Goal: Information Seeking & Learning: Learn about a topic

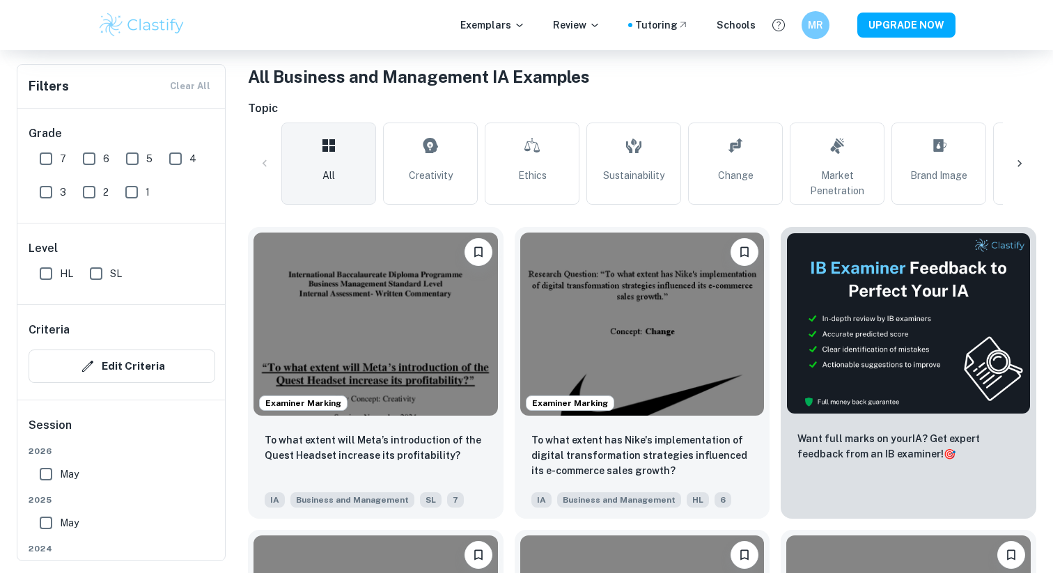
scroll to position [258, 0]
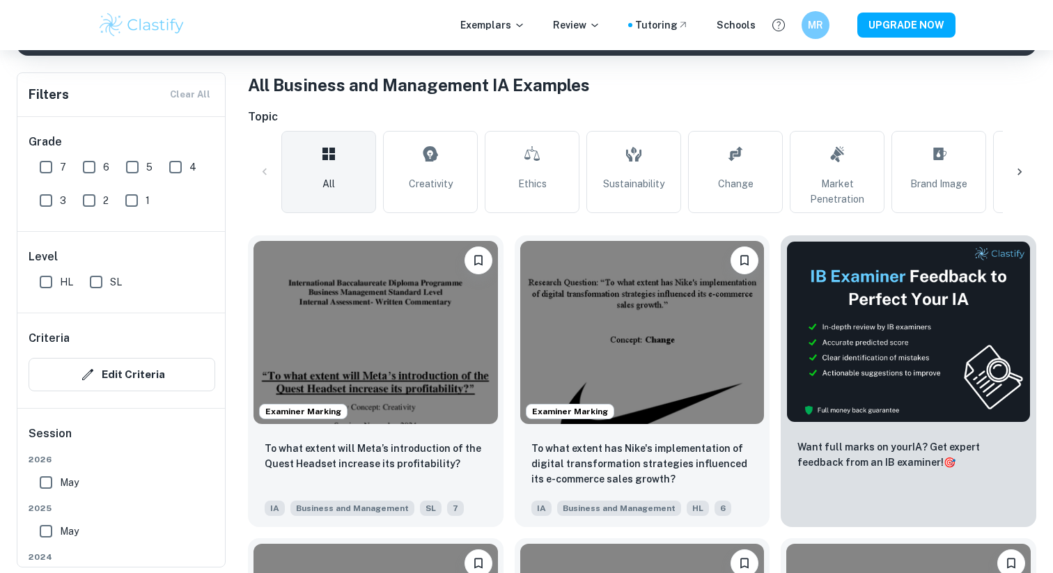
click at [54, 164] on input "7" at bounding box center [46, 167] width 28 height 28
checkbox input "true"
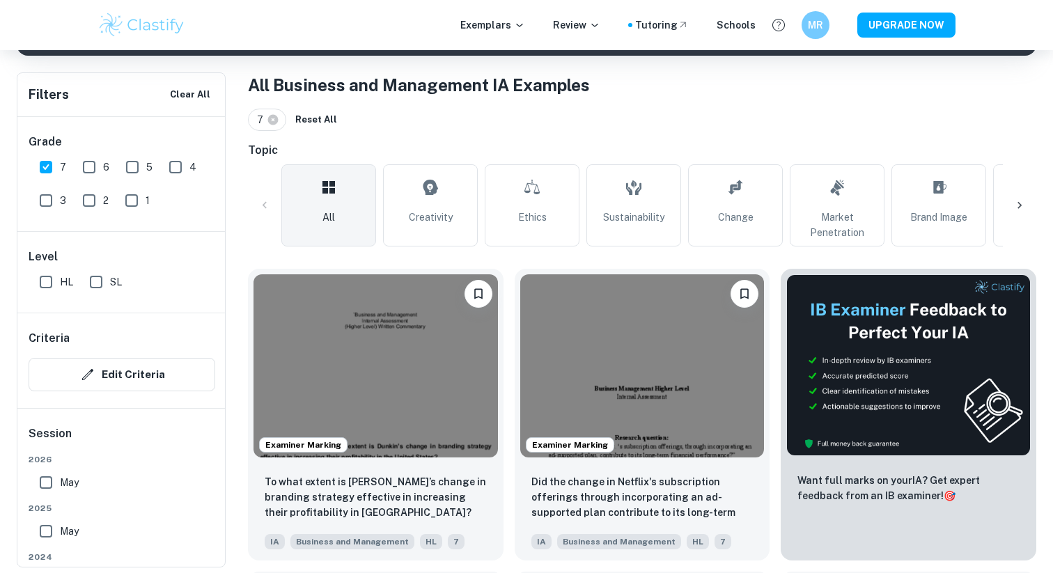
click at [51, 281] on input "HL" at bounding box center [46, 282] width 28 height 28
checkbox input "true"
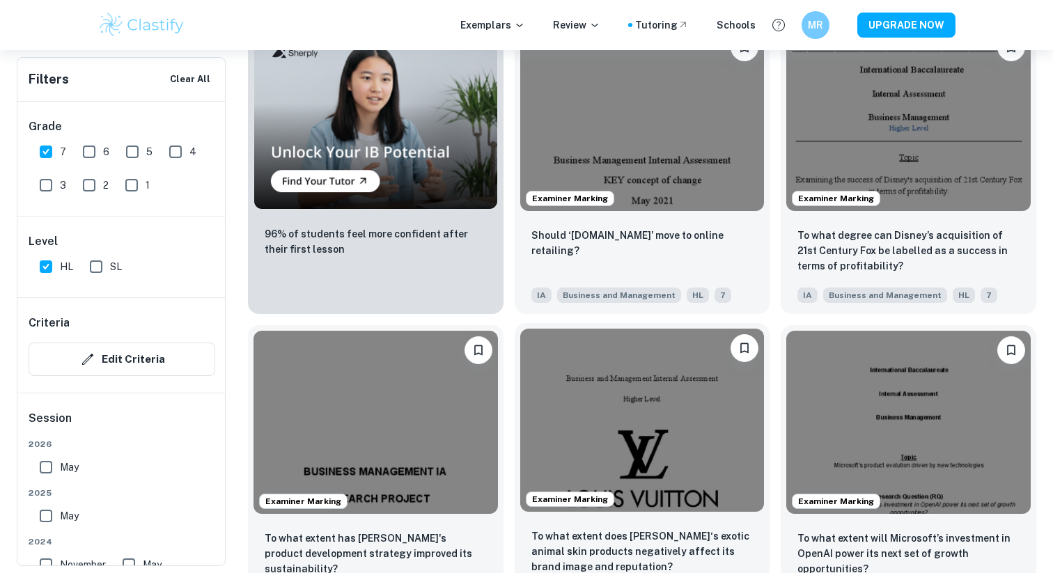
scroll to position [1110, 0]
click at [641, 380] on img at bounding box center [642, 421] width 245 height 183
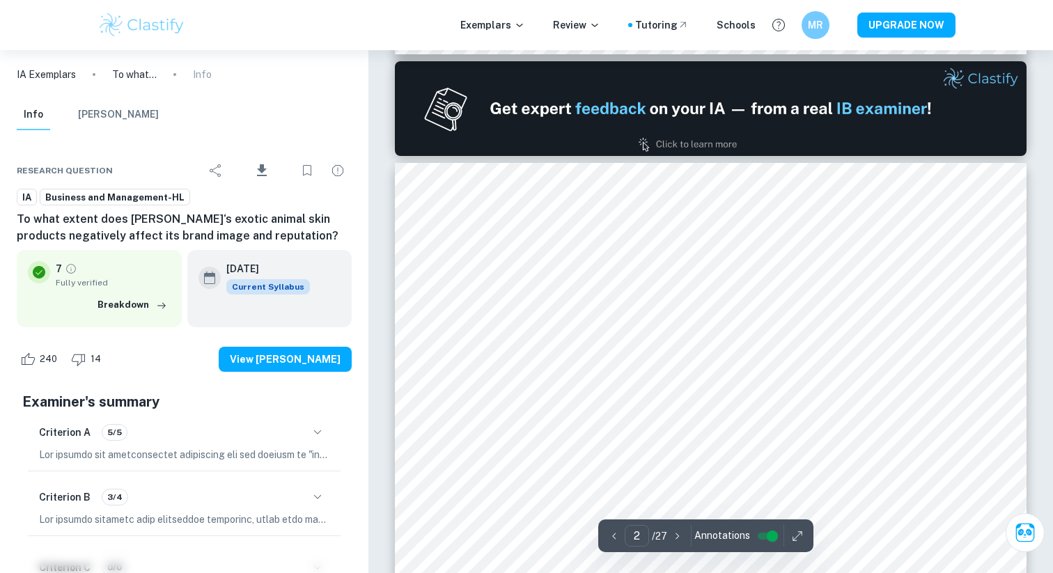
scroll to position [831, 0]
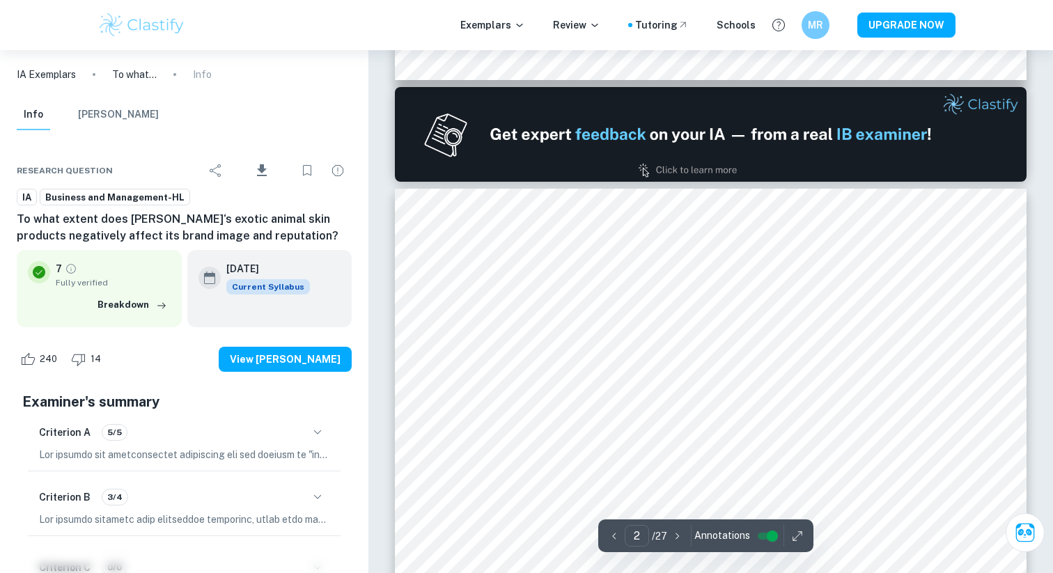
type input "1"
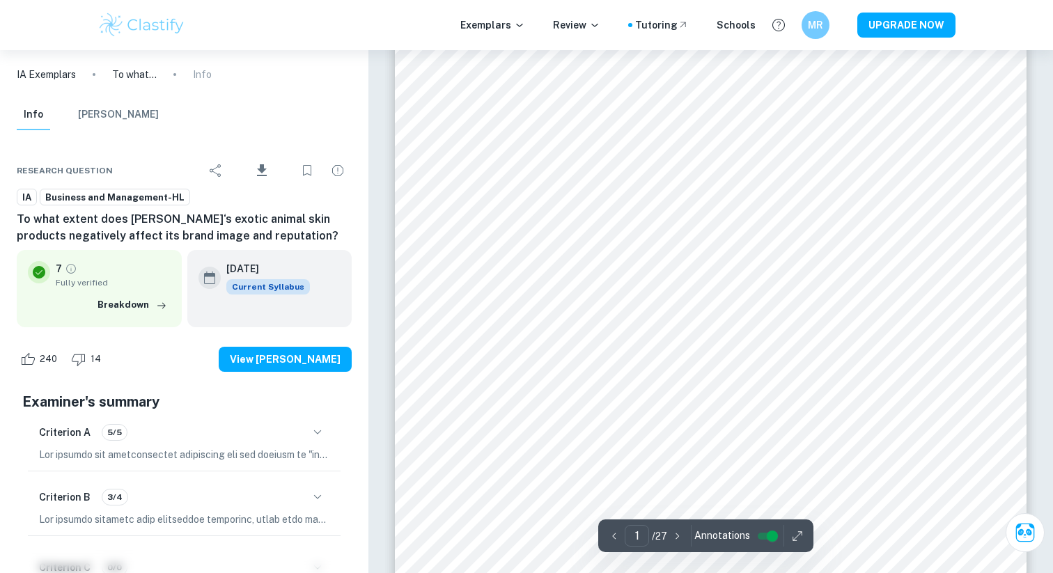
scroll to position [0, 0]
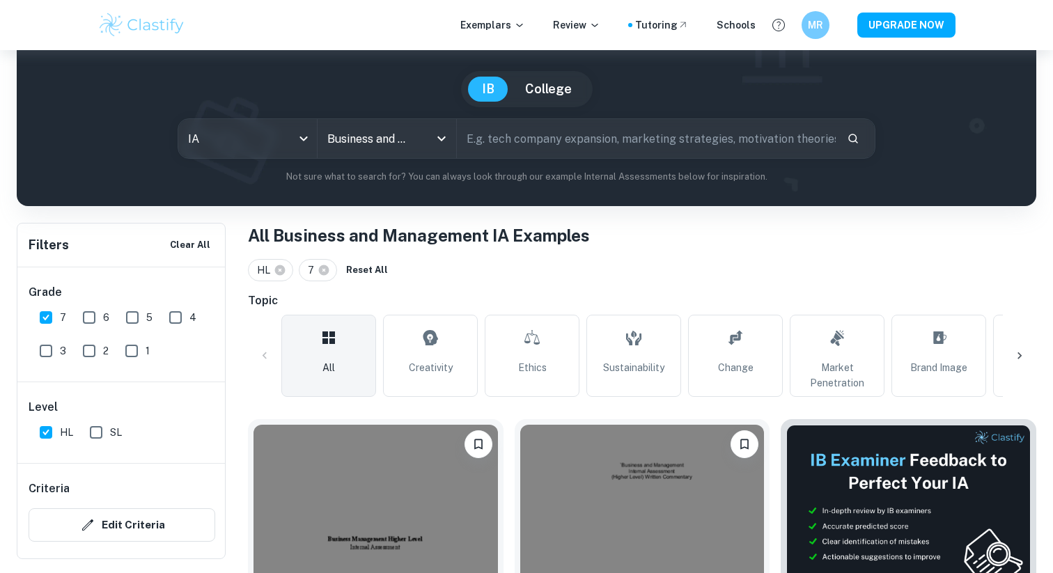
scroll to position [116, 0]
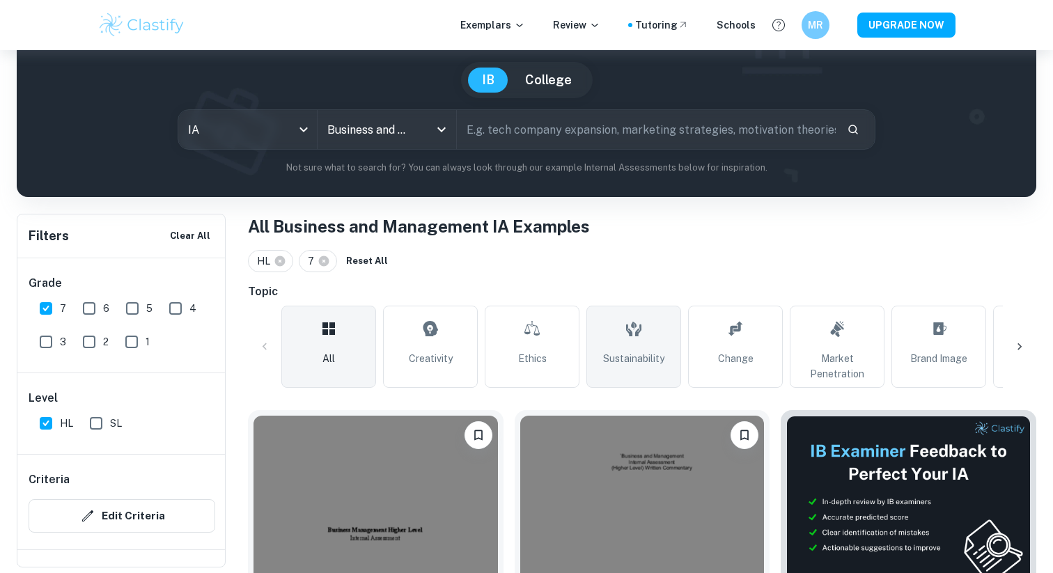
click at [663, 344] on link "Sustainability" at bounding box center [634, 347] width 95 height 82
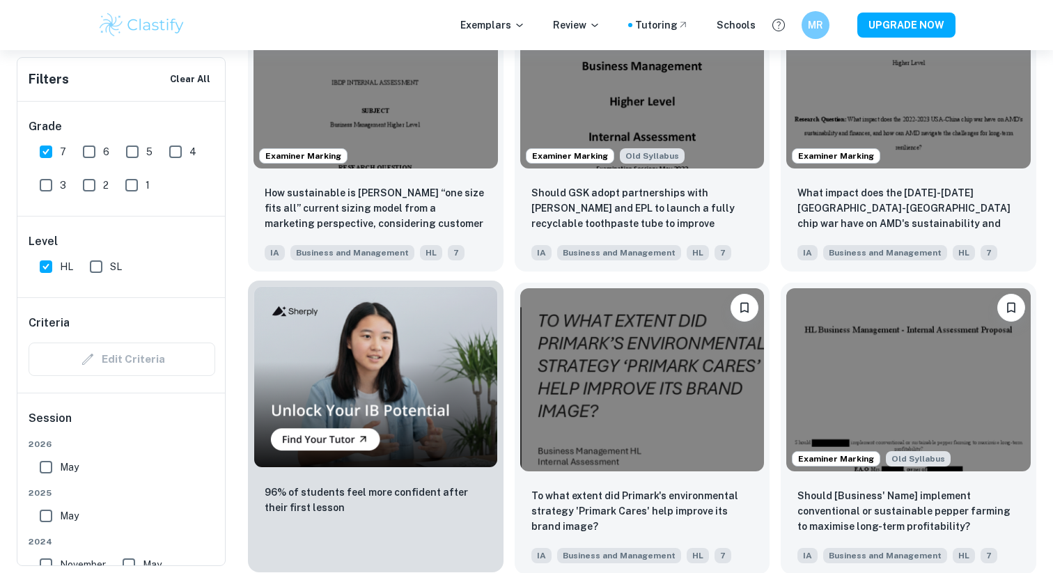
scroll to position [778, 0]
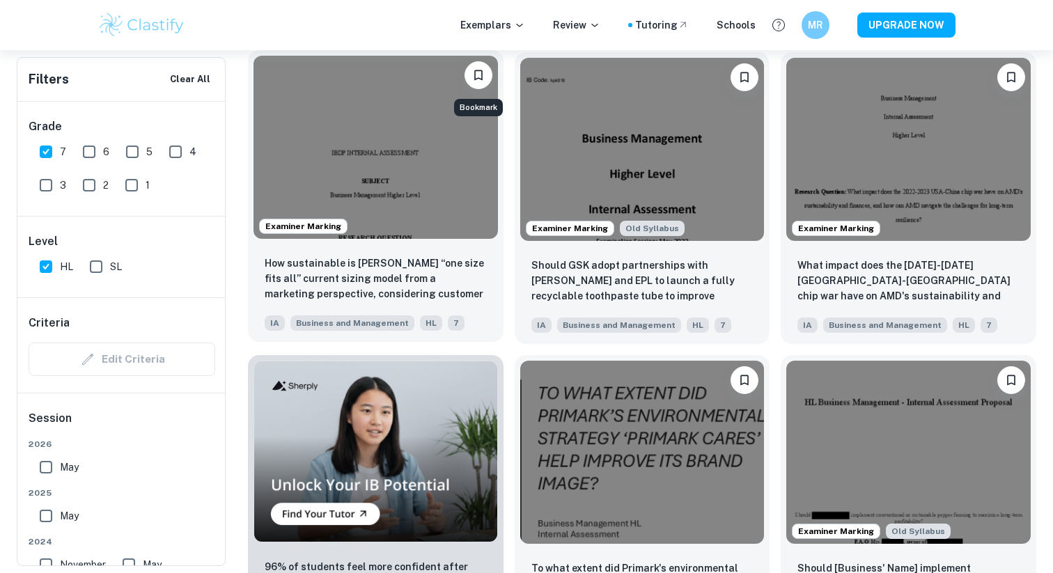
click at [484, 75] on icon "Bookmark" at bounding box center [479, 75] width 14 height 14
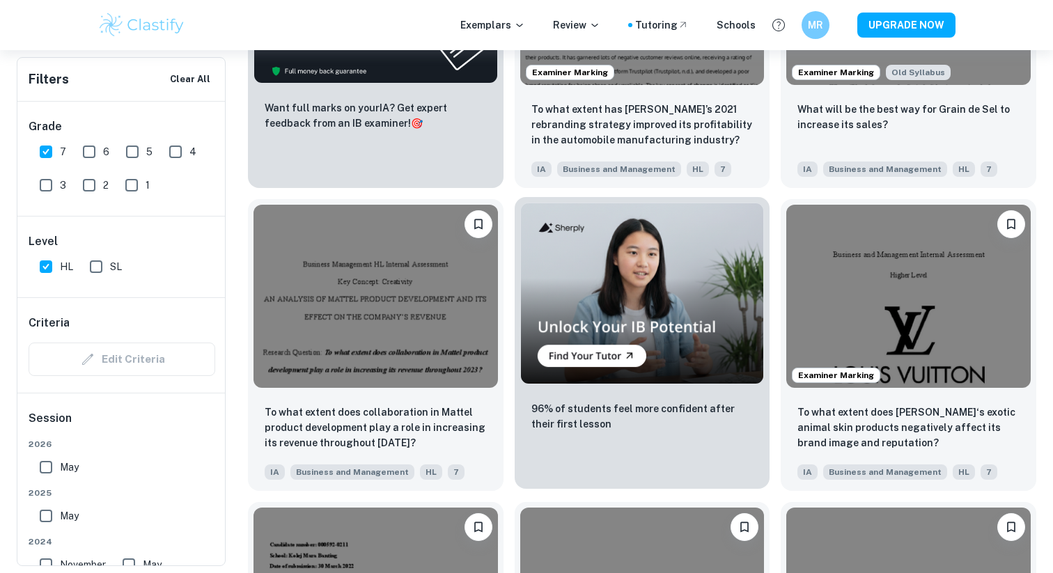
scroll to position [2463, 0]
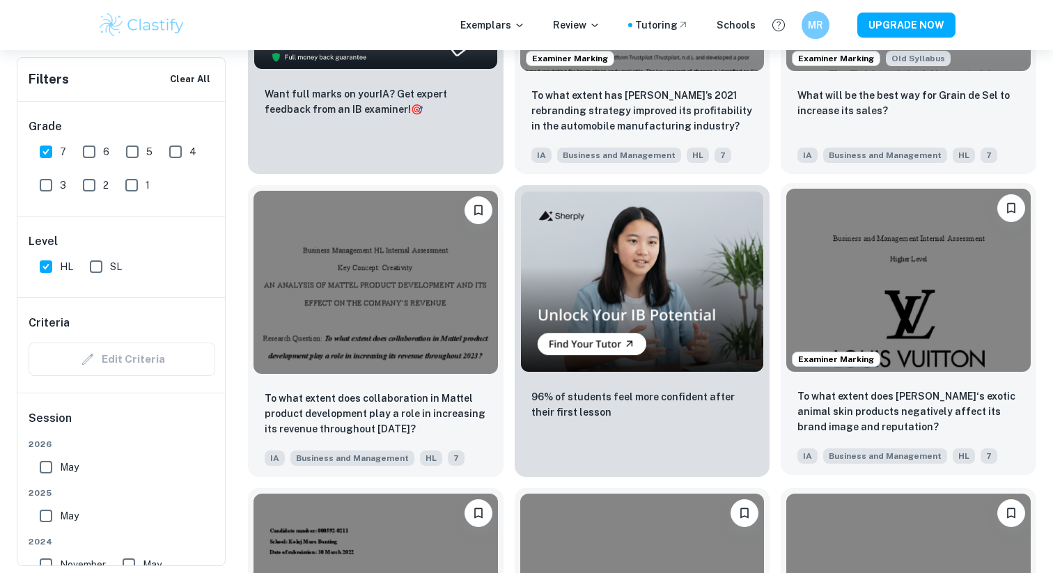
click at [1009, 206] on icon "Bookmark" at bounding box center [1012, 208] width 14 height 14
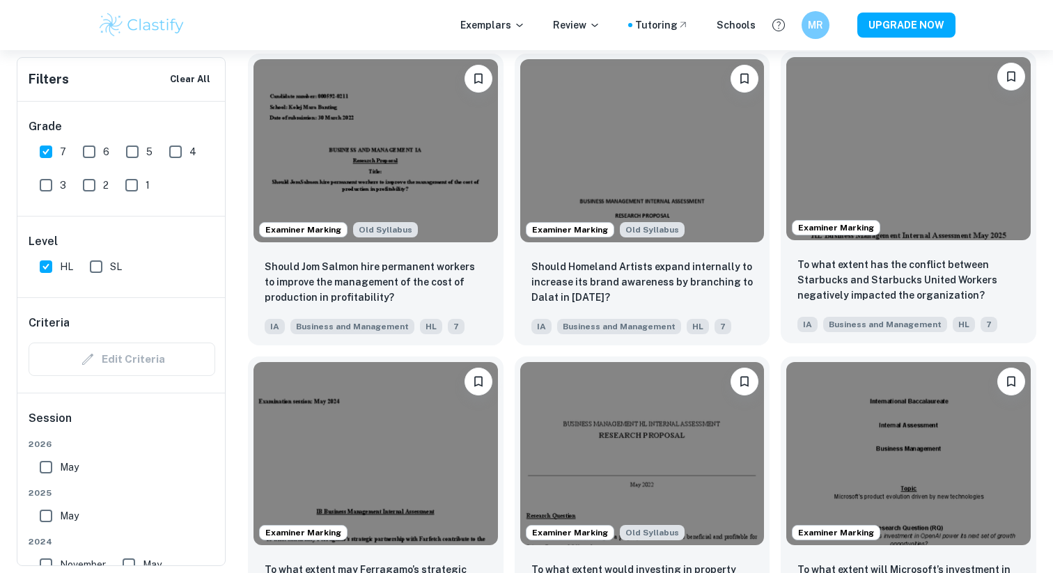
scroll to position [2896, 0]
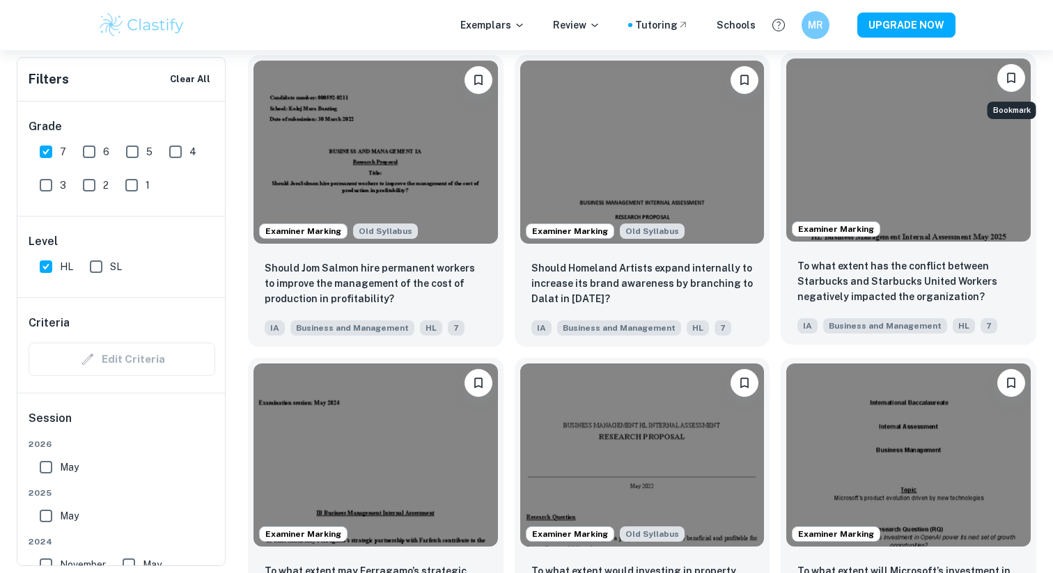
click at [1014, 75] on icon "Bookmark" at bounding box center [1012, 78] width 14 height 14
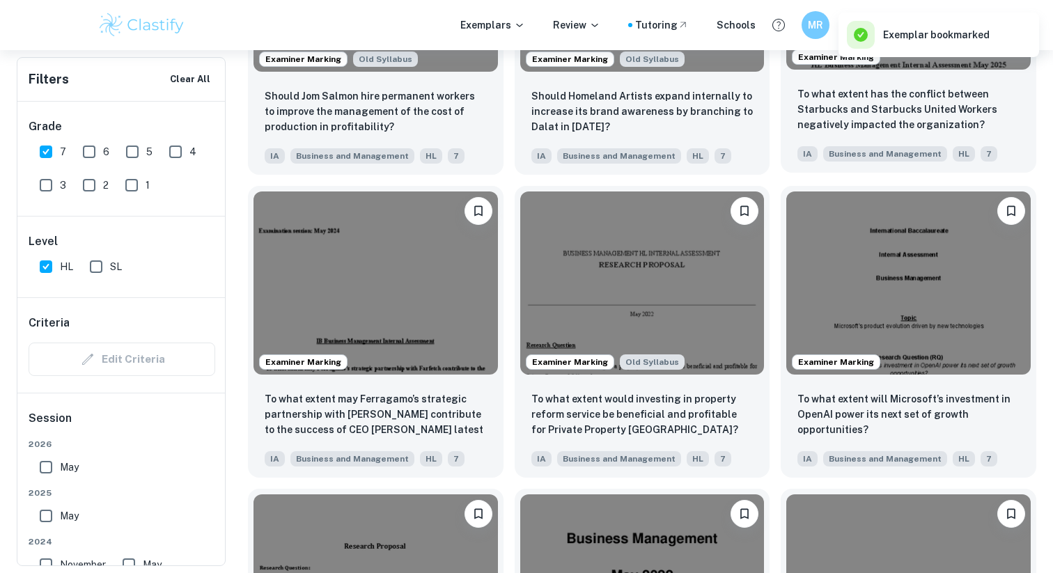
scroll to position [3077, 0]
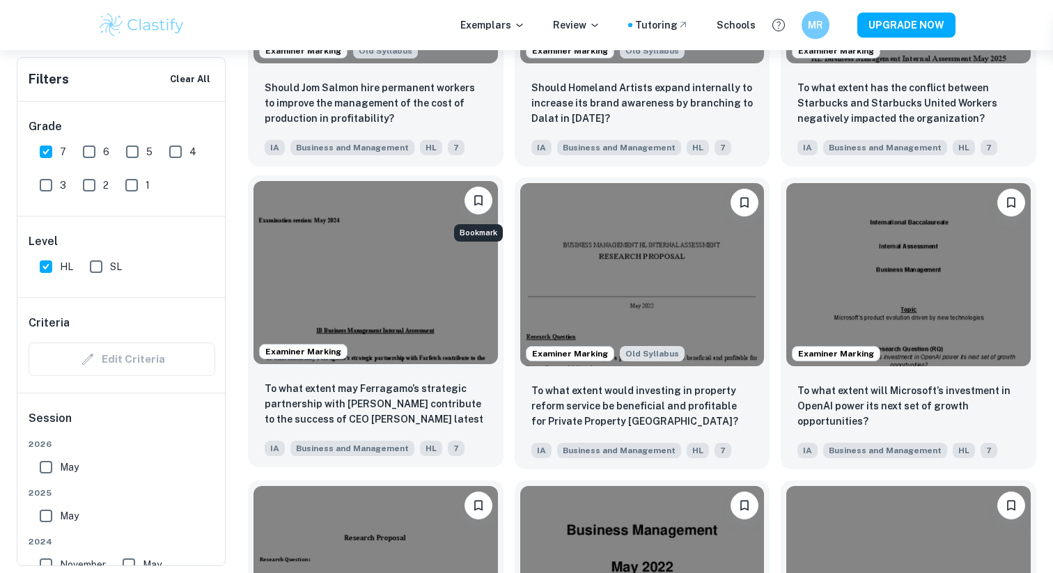
click at [480, 208] on button "Bookmark" at bounding box center [479, 201] width 28 height 28
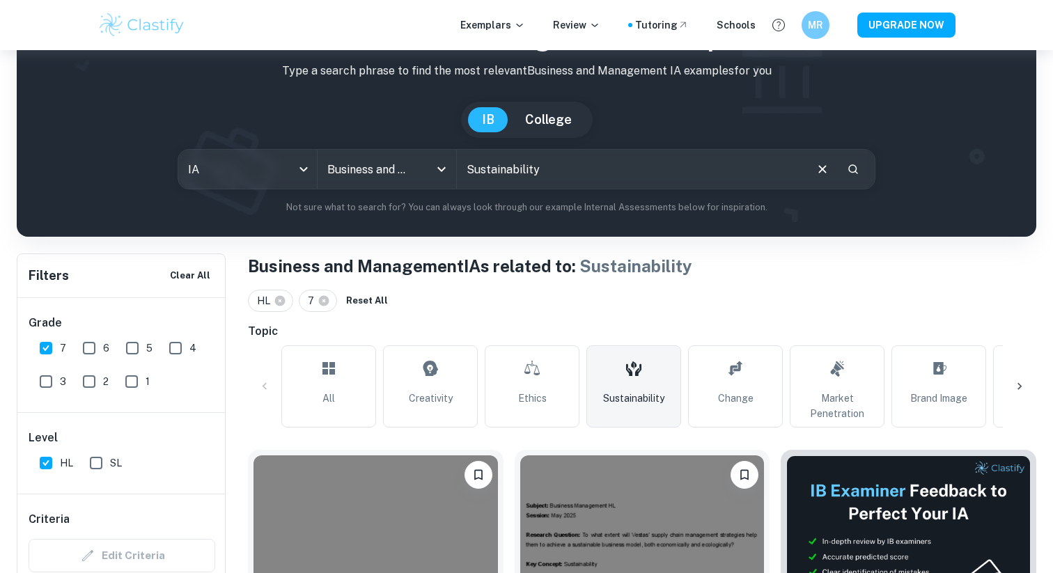
scroll to position [250, 0]
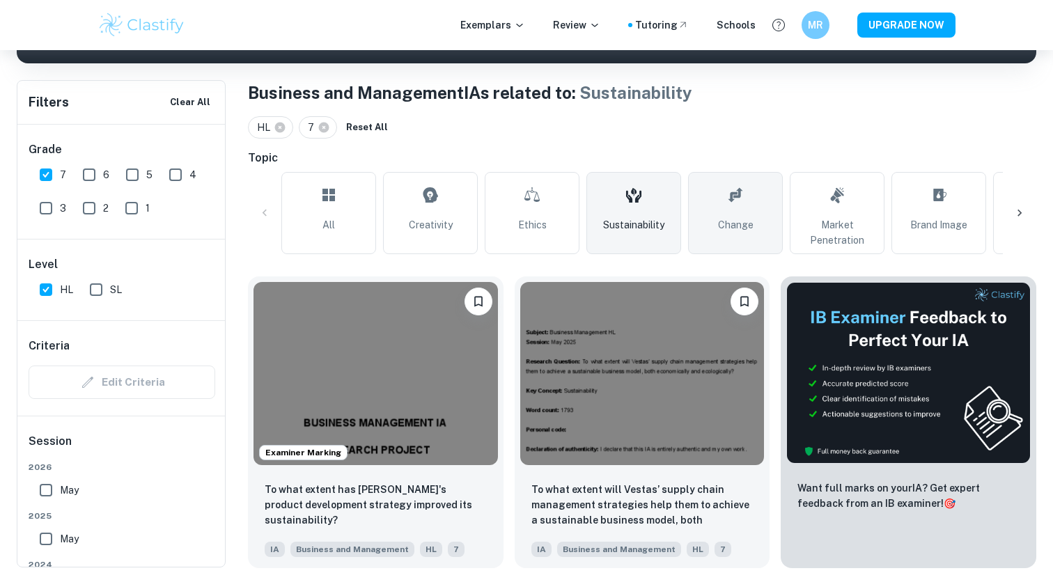
click at [717, 230] on link "Change" at bounding box center [735, 213] width 95 height 82
type input "Change"
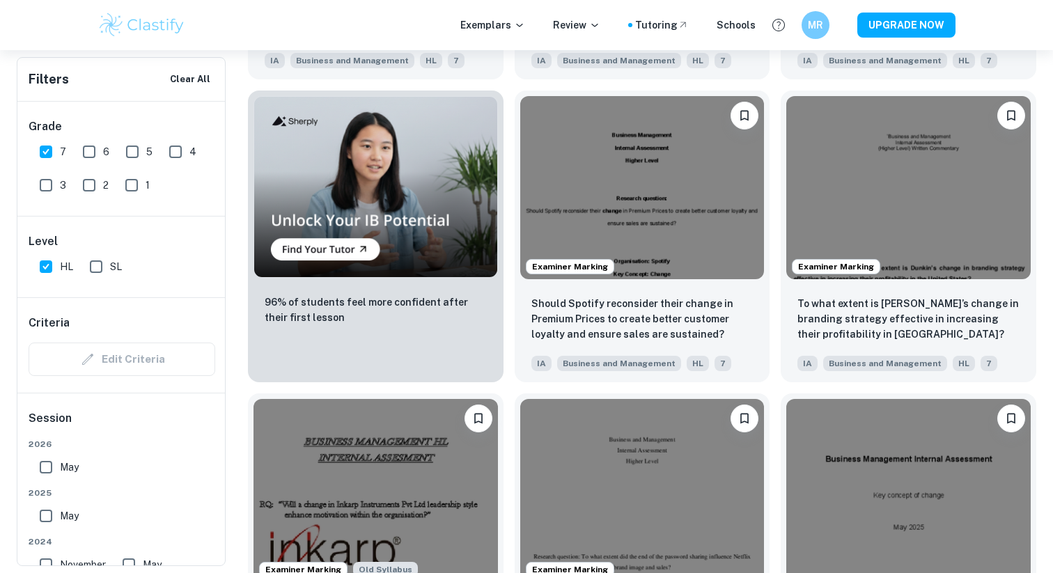
scroll to position [1046, 0]
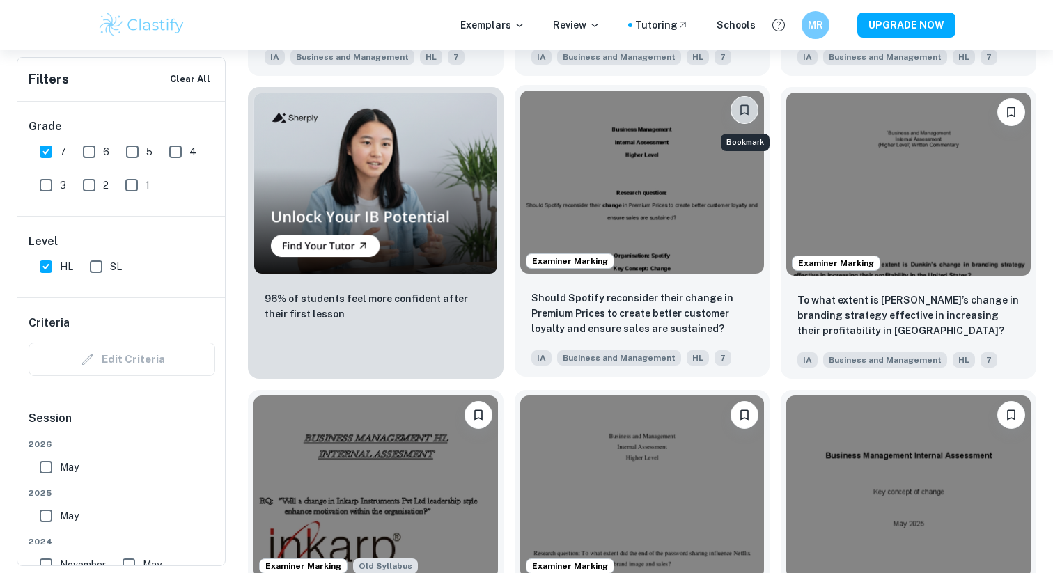
click at [737, 111] on button "Bookmark" at bounding box center [745, 110] width 28 height 28
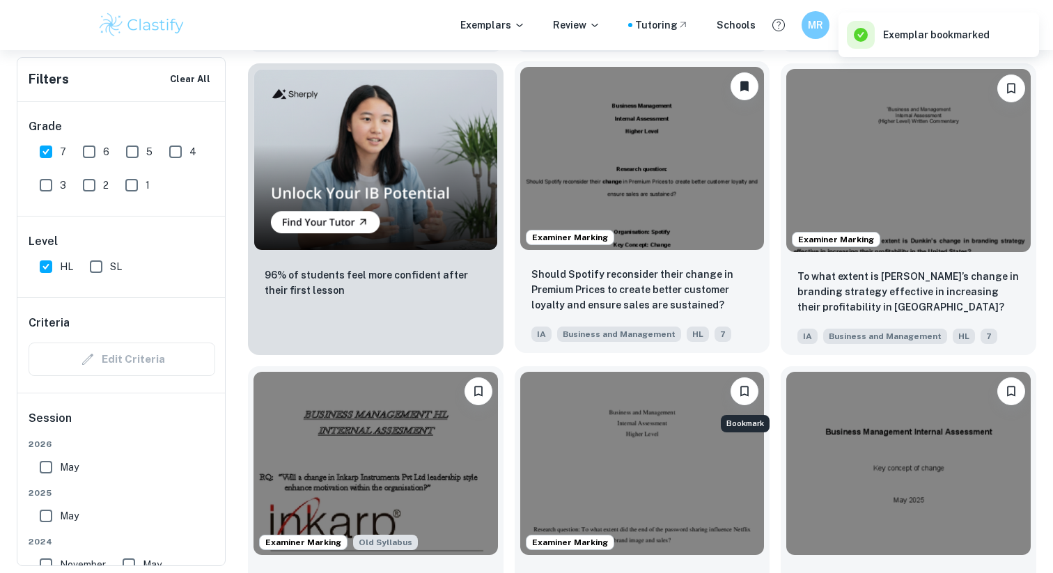
scroll to position [1076, 0]
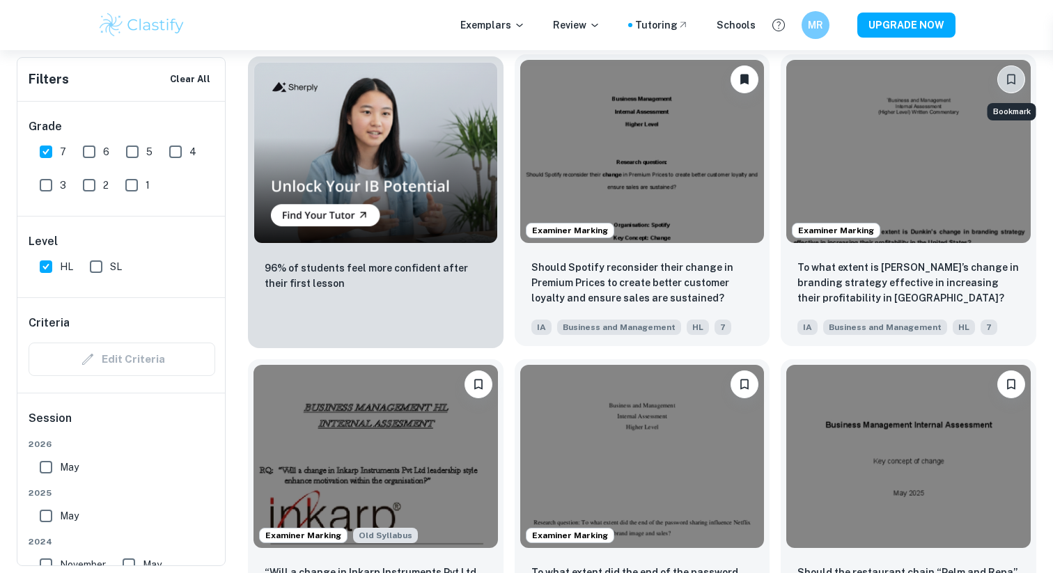
click at [1010, 77] on icon "Bookmark" at bounding box center [1012, 79] width 14 height 14
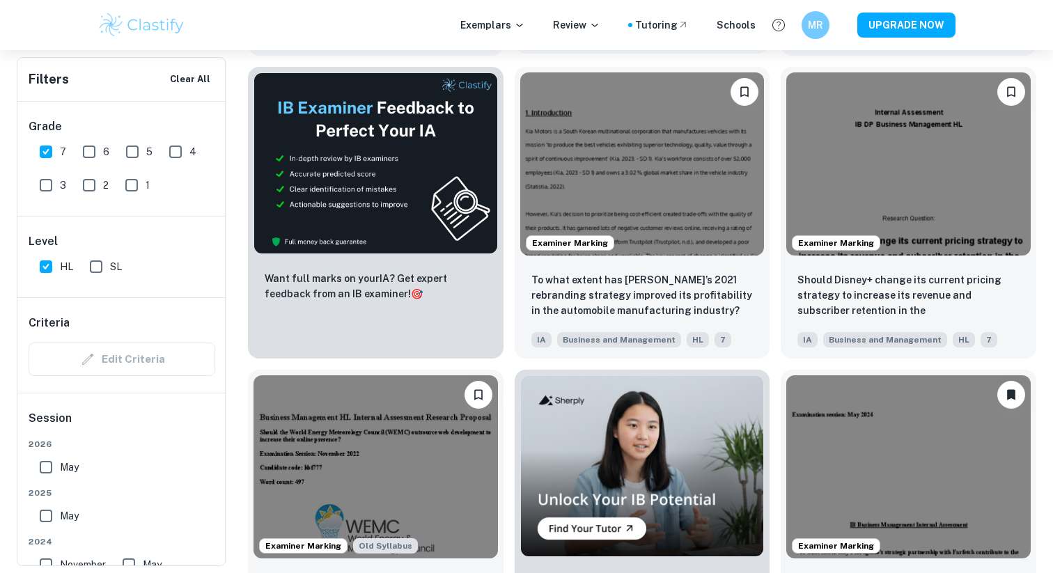
scroll to position [2273, 0]
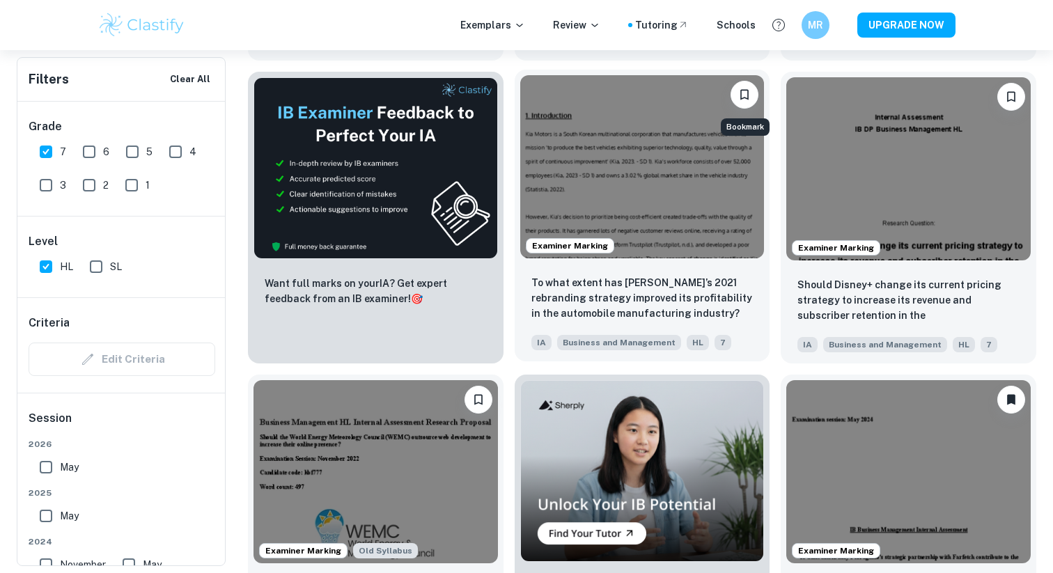
click at [737, 84] on button "Bookmark" at bounding box center [745, 95] width 28 height 28
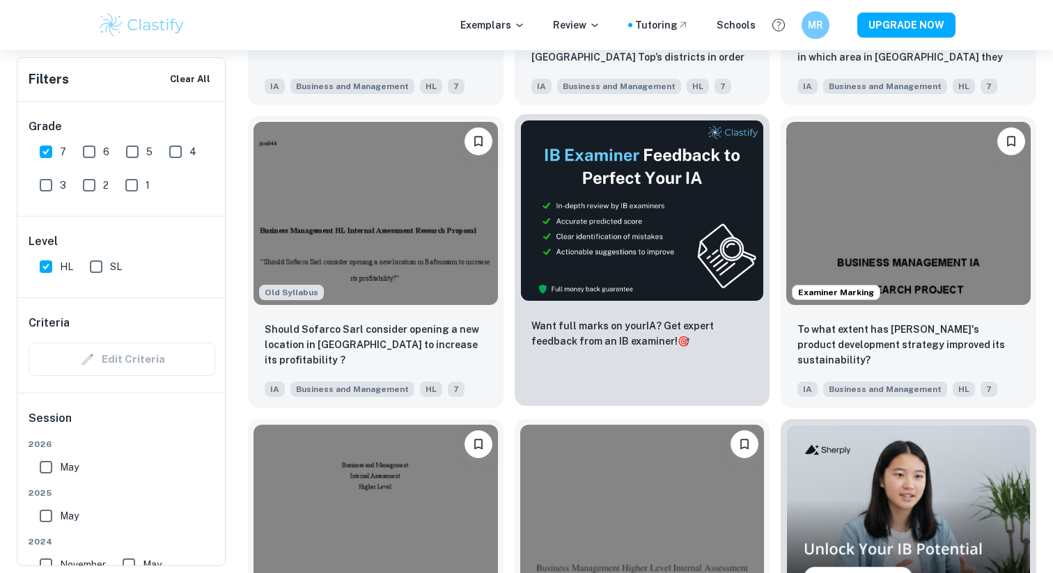
scroll to position [3746, 0]
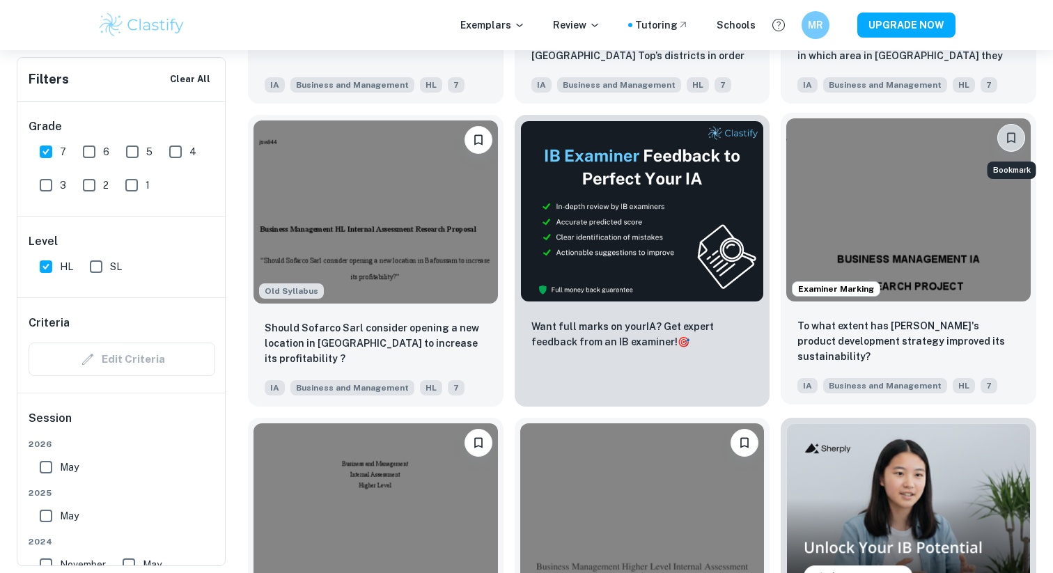
click at [1010, 146] on button "Bookmark" at bounding box center [1012, 138] width 28 height 28
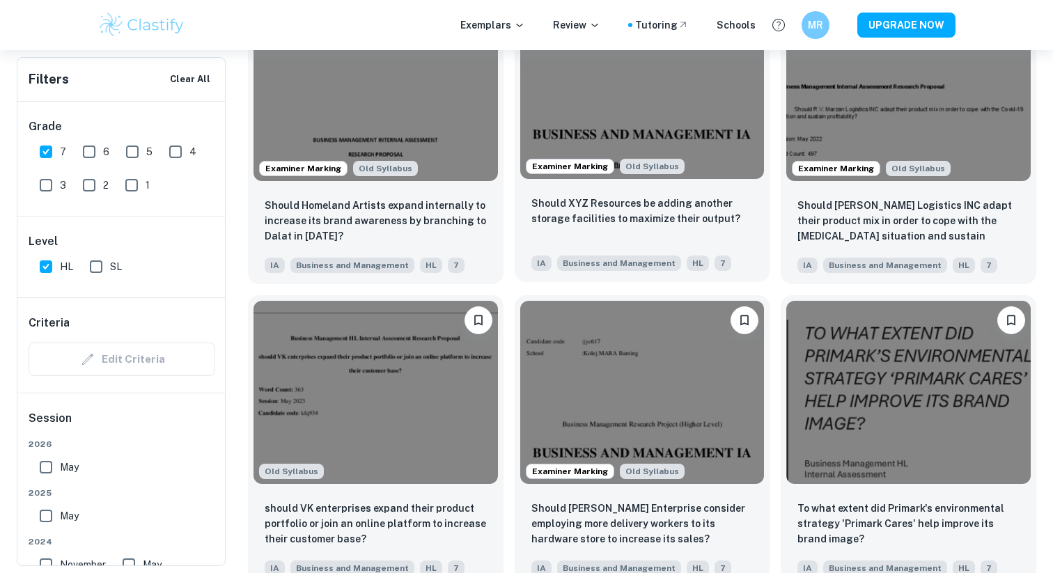
scroll to position [4607, 0]
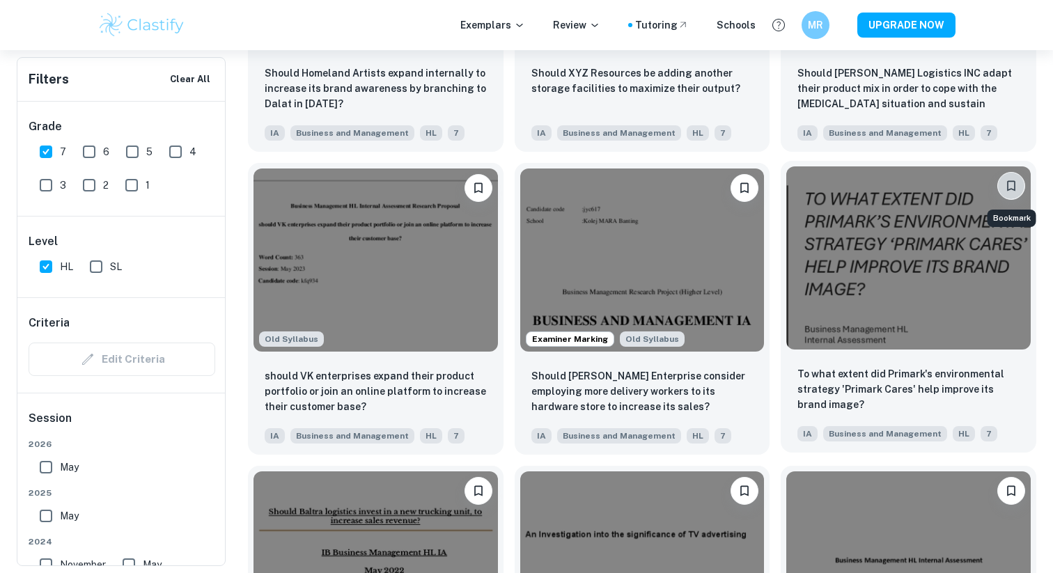
click at [1007, 191] on icon "Bookmark" at bounding box center [1012, 186] width 14 height 14
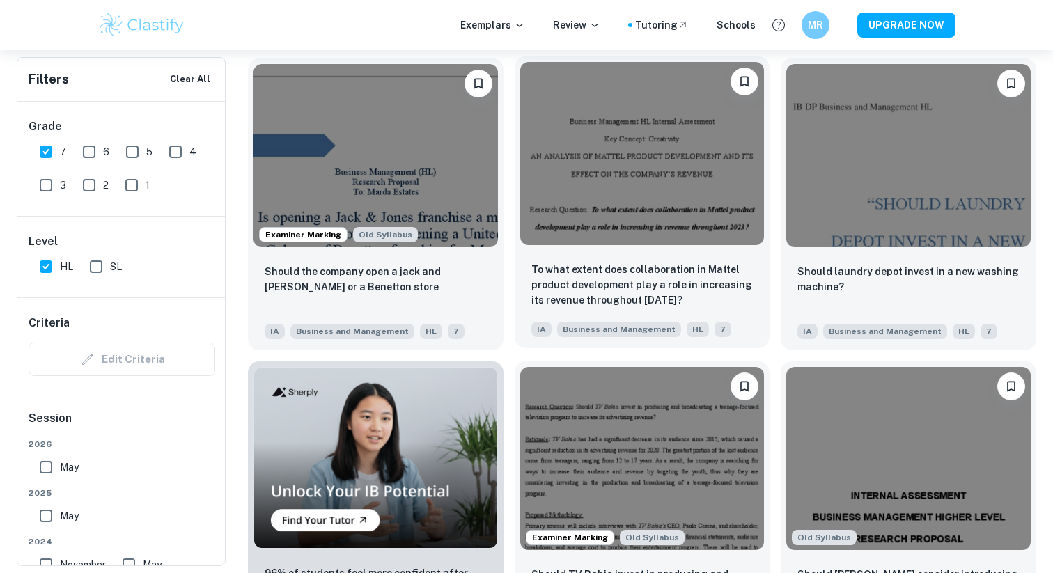
scroll to position [5614, 0]
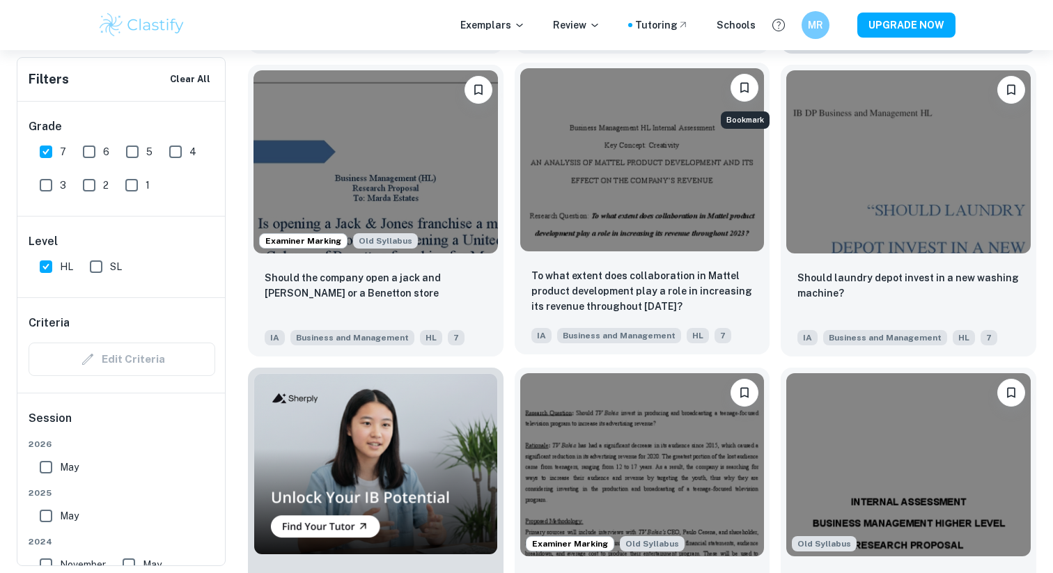
click at [747, 86] on icon "Bookmark" at bounding box center [745, 88] width 14 height 14
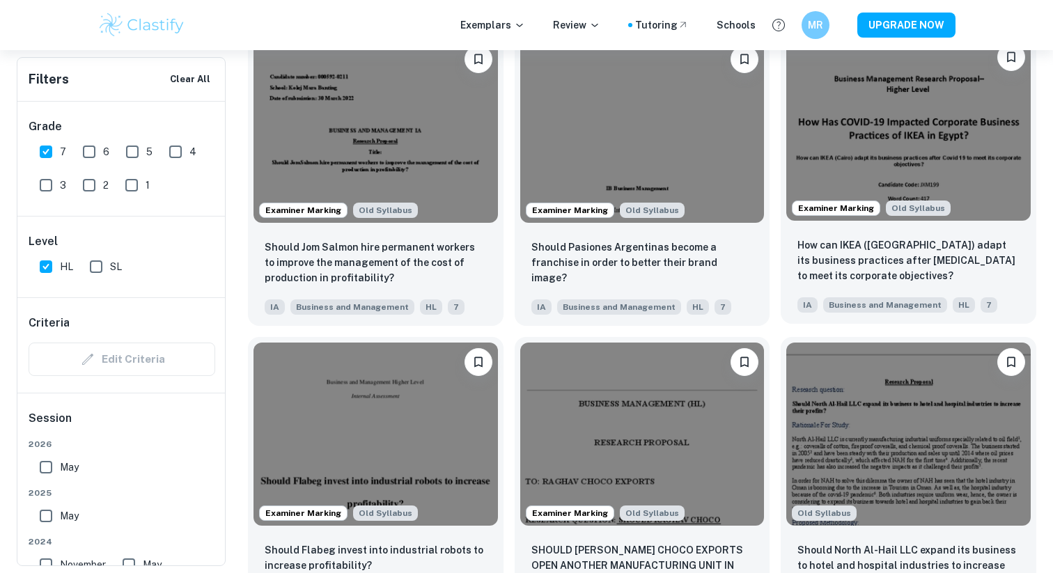
scroll to position [6250, 0]
click at [1007, 60] on icon "Bookmark" at bounding box center [1011, 57] width 8 height 10
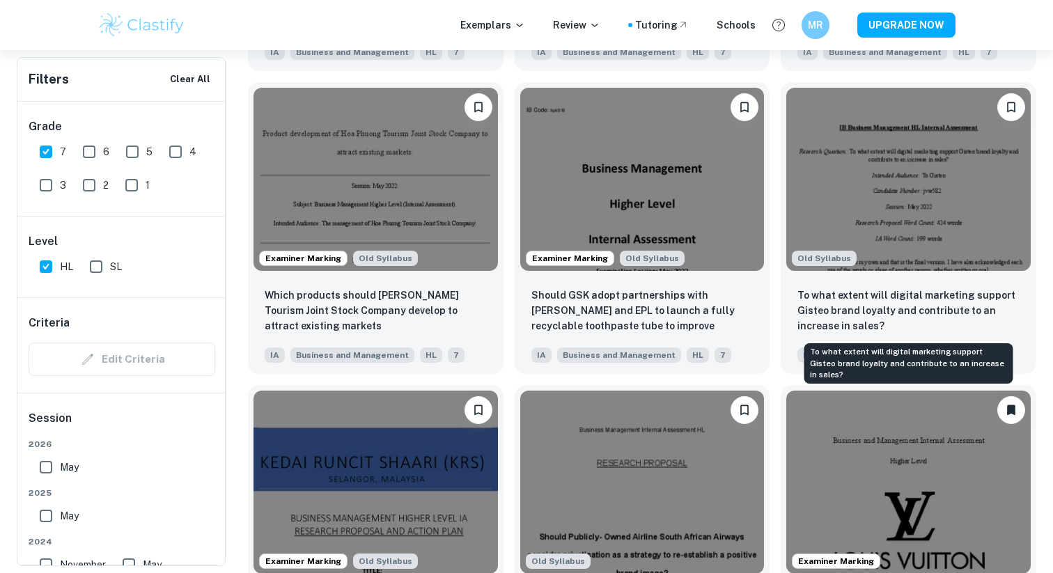
scroll to position [8022, 0]
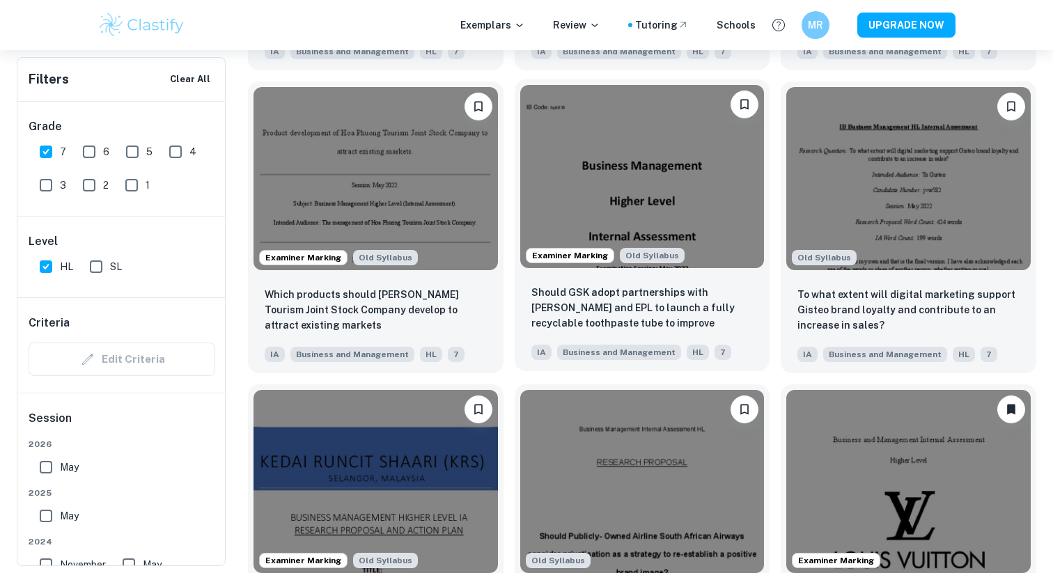
click at [741, 103] on icon "Bookmark" at bounding box center [745, 105] width 14 height 14
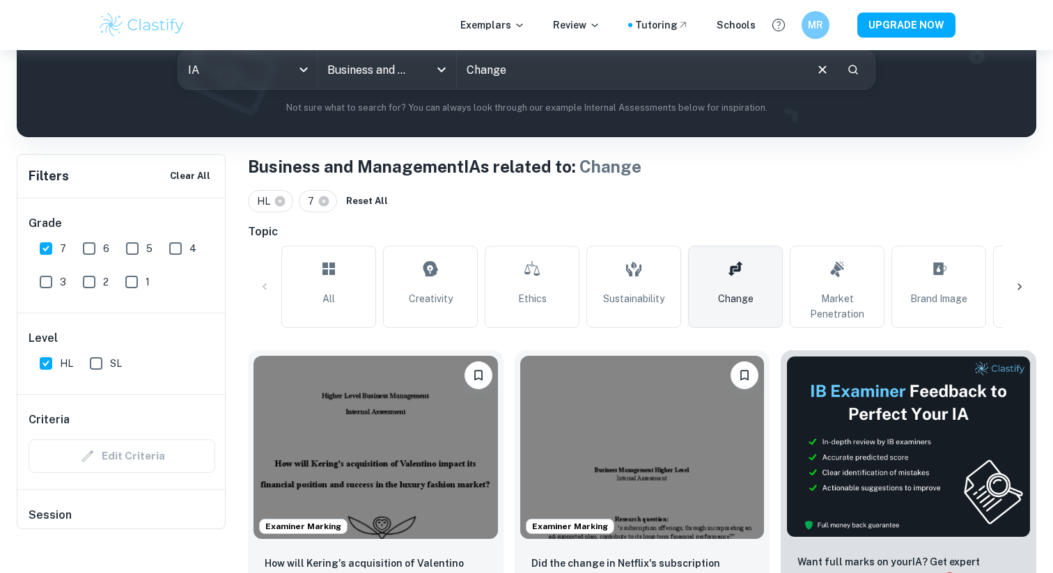
scroll to position [220, 0]
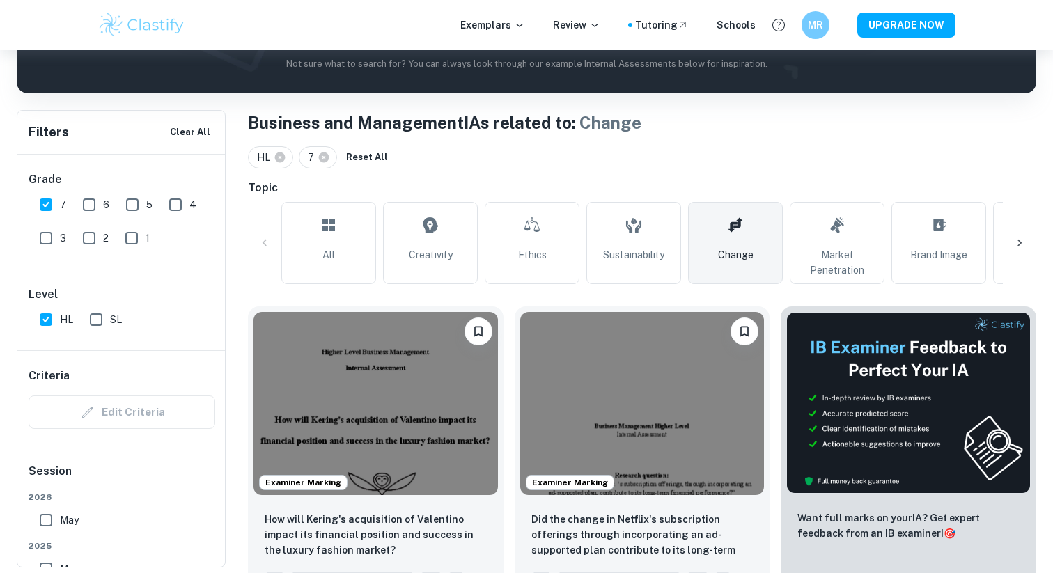
click at [1014, 247] on icon at bounding box center [1020, 243] width 14 height 14
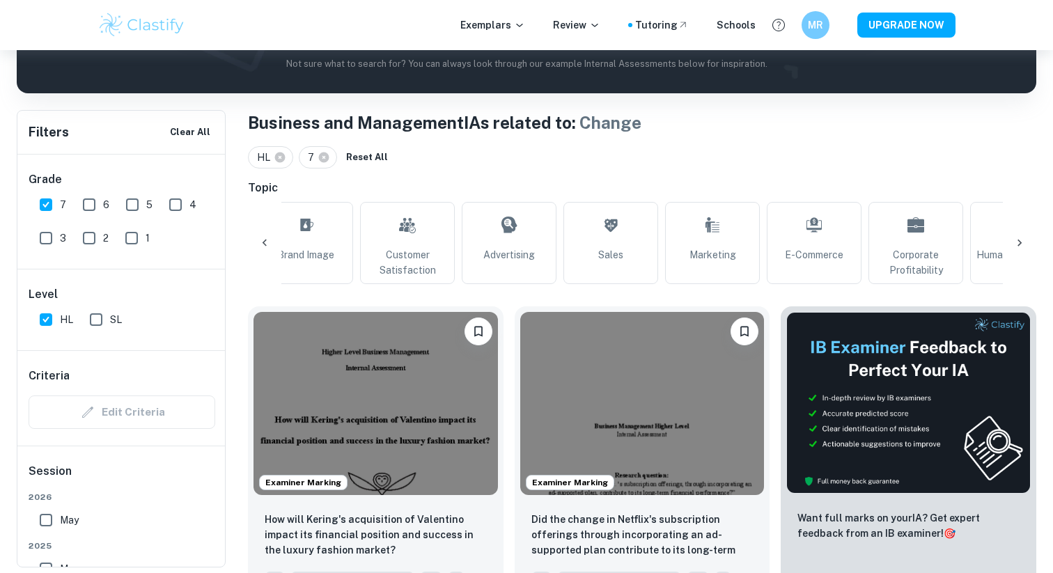
scroll to position [0, 654]
